Goal: Information Seeking & Learning: Get advice/opinions

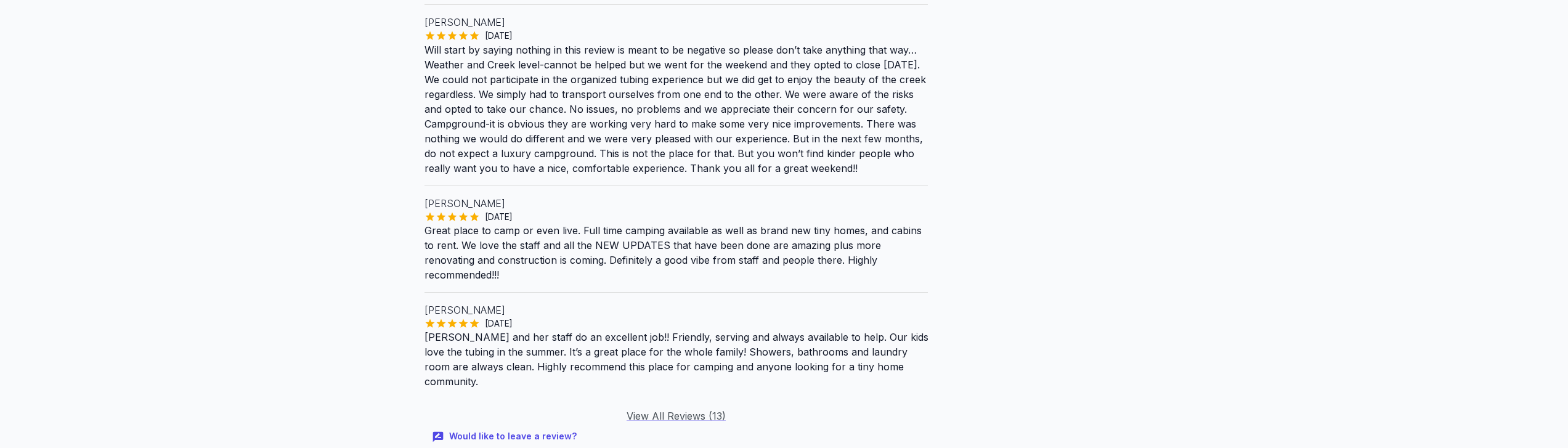
scroll to position [1995, 0]
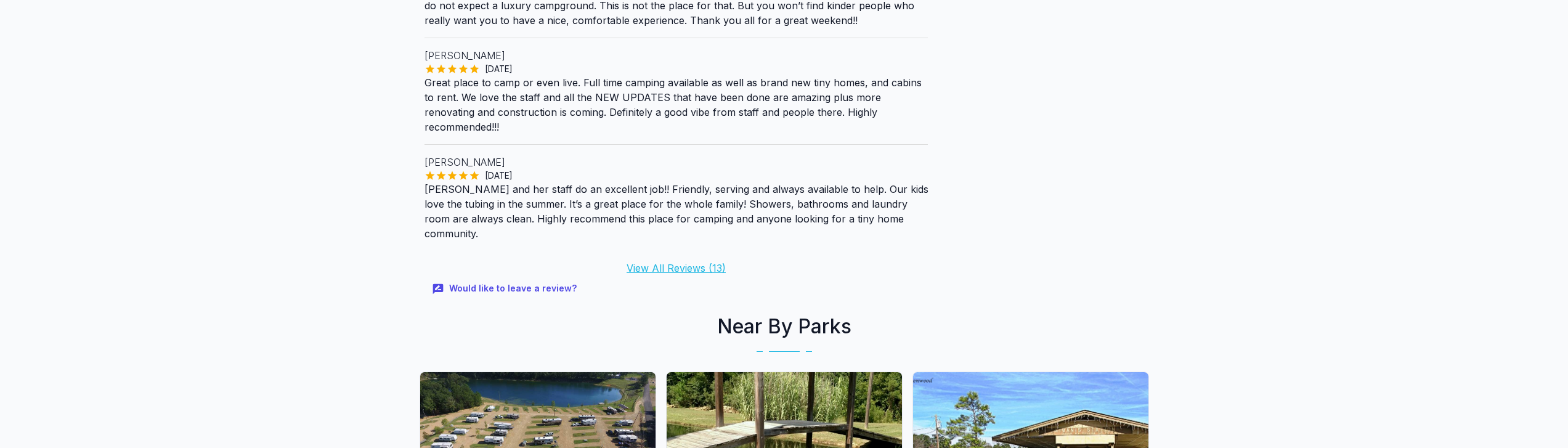
click at [690, 262] on link "View All Reviews ( 13 )" at bounding box center [676, 268] width 99 height 12
click at [691, 262] on link "View All Reviews ( 13 )" at bounding box center [676, 268] width 99 height 12
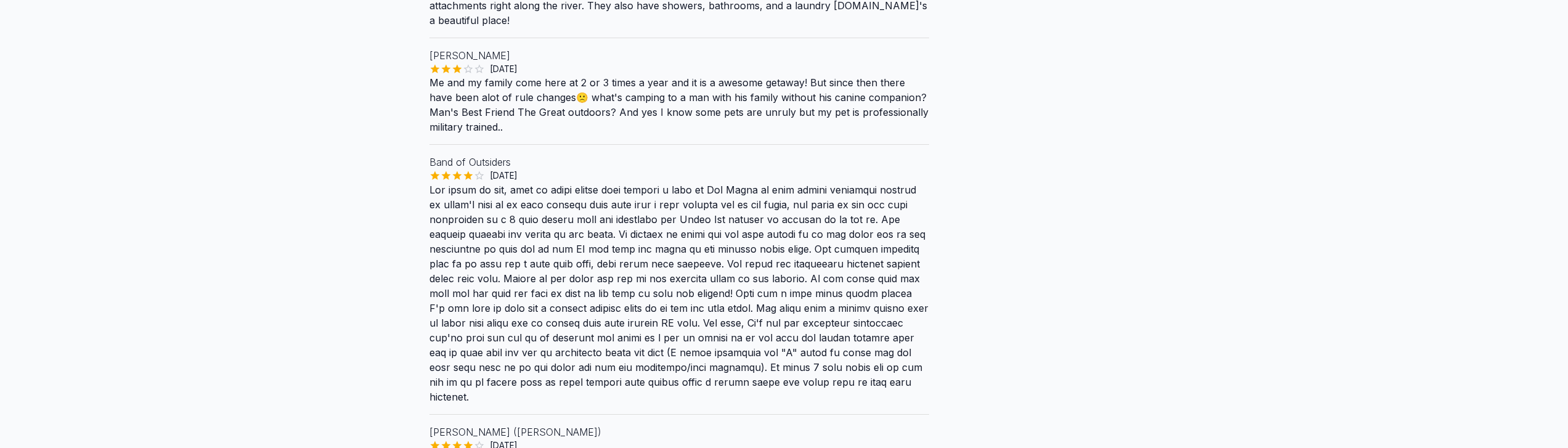
scroll to position [2053, 0]
